Goal: Task Accomplishment & Management: Use online tool/utility

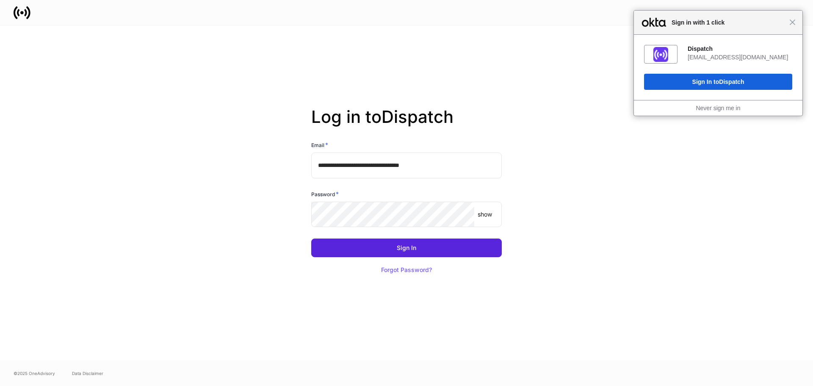
click at [378, 165] on input "**********" at bounding box center [406, 164] width 191 height 25
click at [379, 164] on input "**********" at bounding box center [406, 164] width 191 height 25
type input "**********"
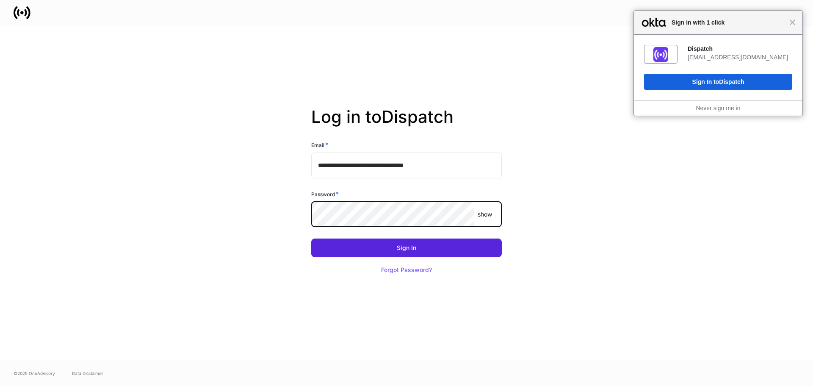
click at [311, 238] on button "Sign In" at bounding box center [406, 247] width 191 height 19
